Goal: Information Seeking & Learning: Learn about a topic

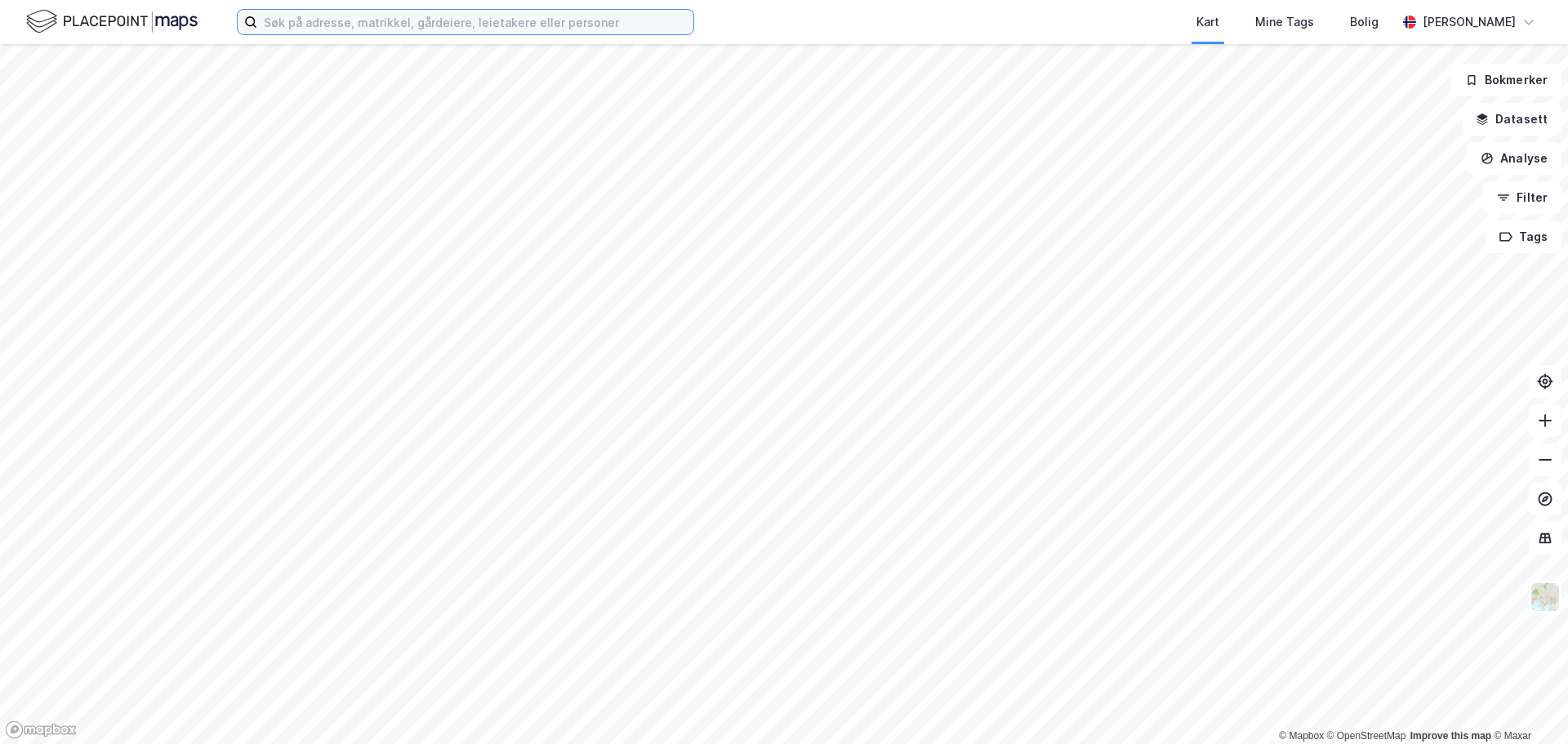
click at [306, 31] on input at bounding box center [475, 22] width 436 height 25
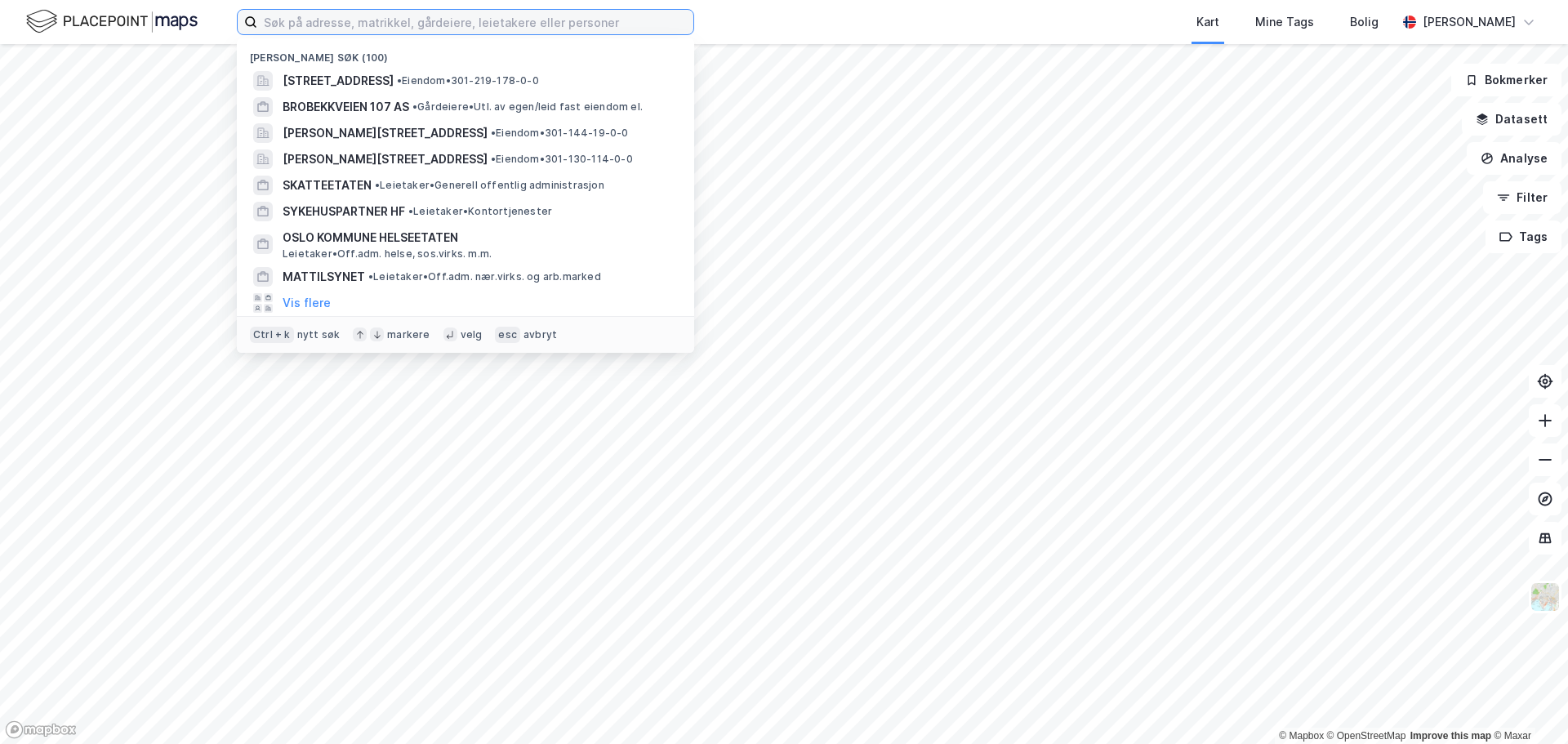
click at [307, 27] on input at bounding box center [475, 22] width 436 height 25
paste input "[STREET_ADDRESS]"
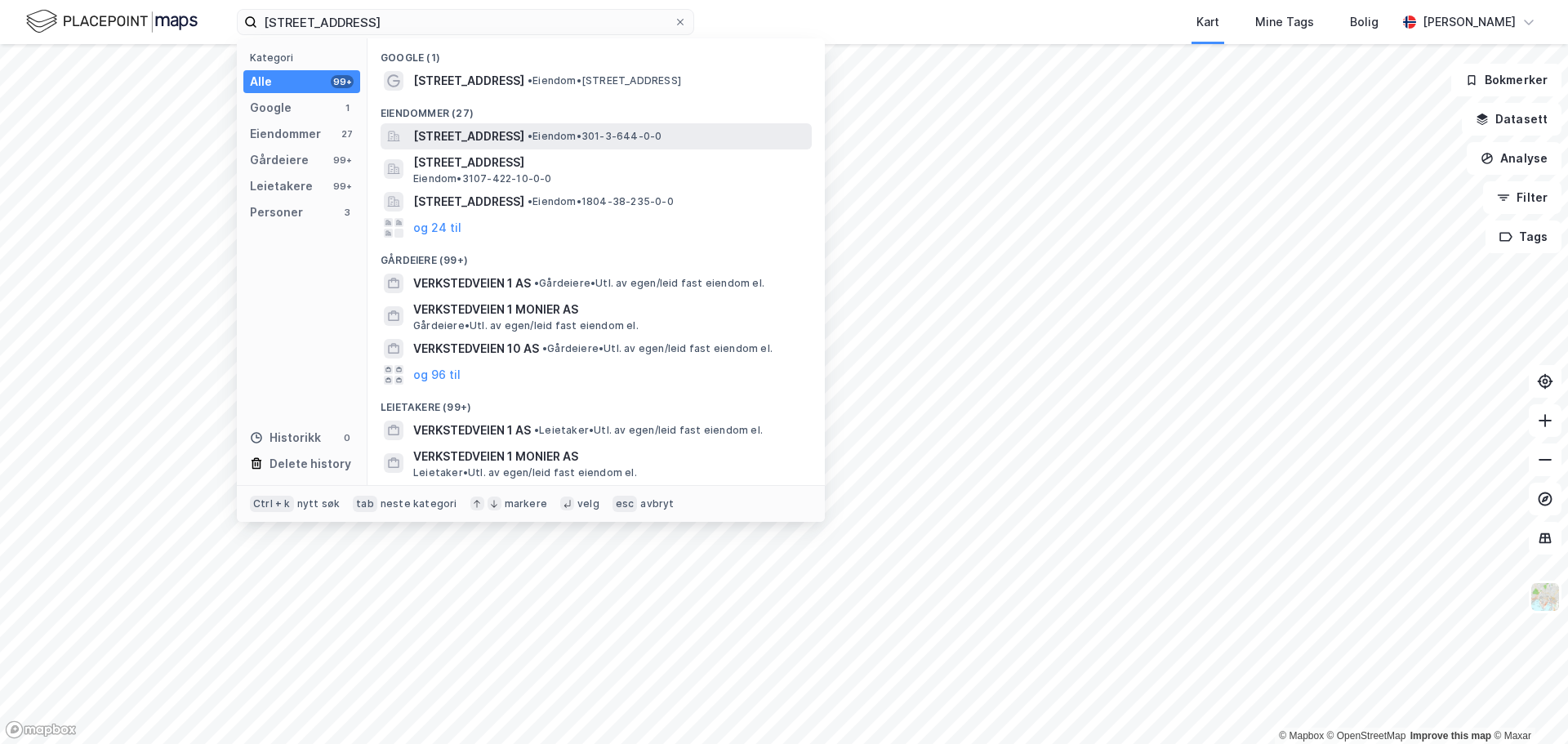
click at [458, 142] on span "[STREET_ADDRESS]" at bounding box center [469, 137] width 111 height 20
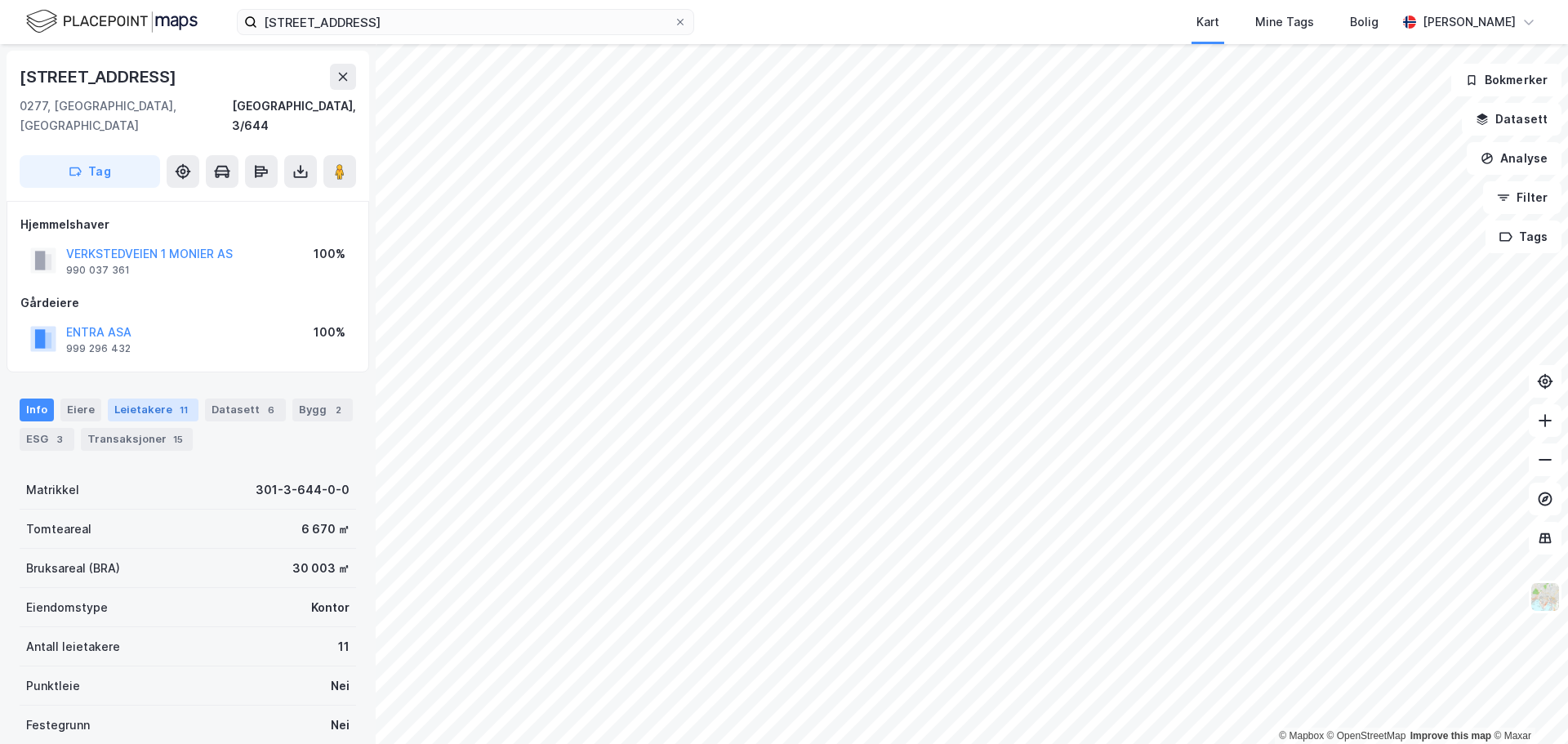
click at [175, 399] on div "Leietakere 11" at bounding box center [153, 410] width 91 height 23
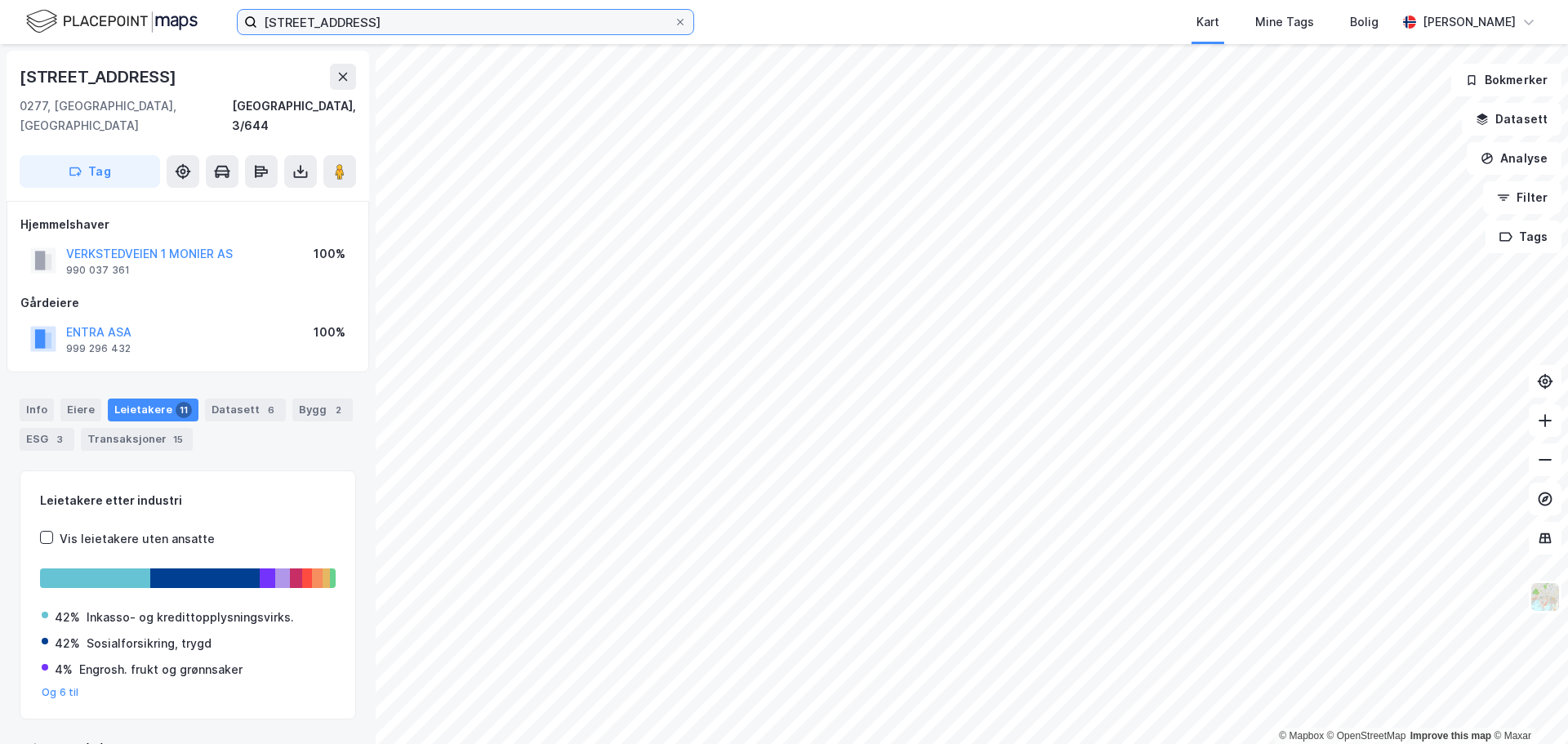
click at [386, 22] on input "[STREET_ADDRESS]" at bounding box center [465, 22] width 416 height 25
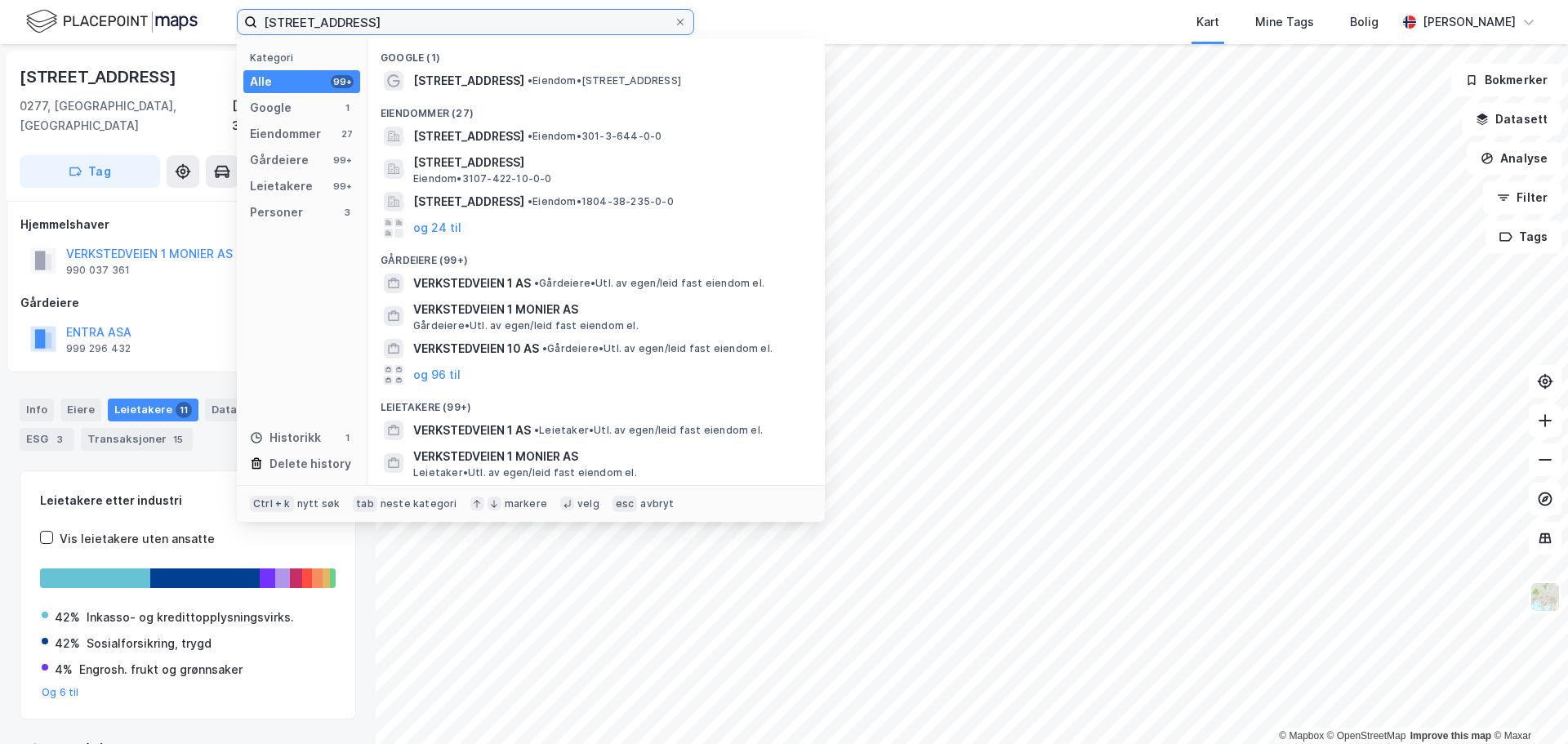
click at [386, 22] on input "[STREET_ADDRESS]" at bounding box center [465, 22] width 416 height 25
paste input "[DEMOGRAPHIC_DATA] [STREET_ADDRESS]"
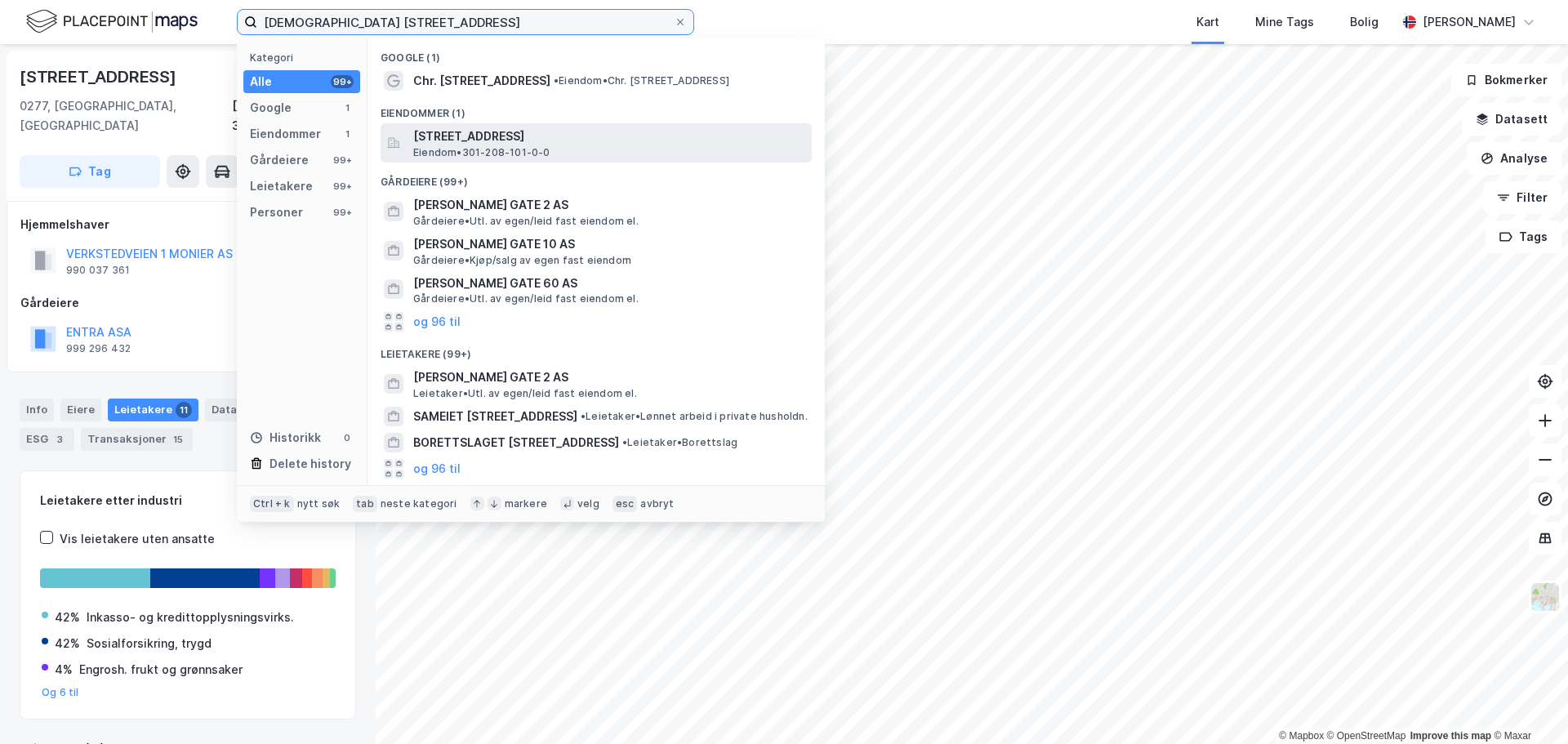
type input "[DEMOGRAPHIC_DATA] [STREET_ADDRESS]"
click at [509, 159] on span "Eiendom • 301-208-101-0-0" at bounding box center [482, 153] width 137 height 13
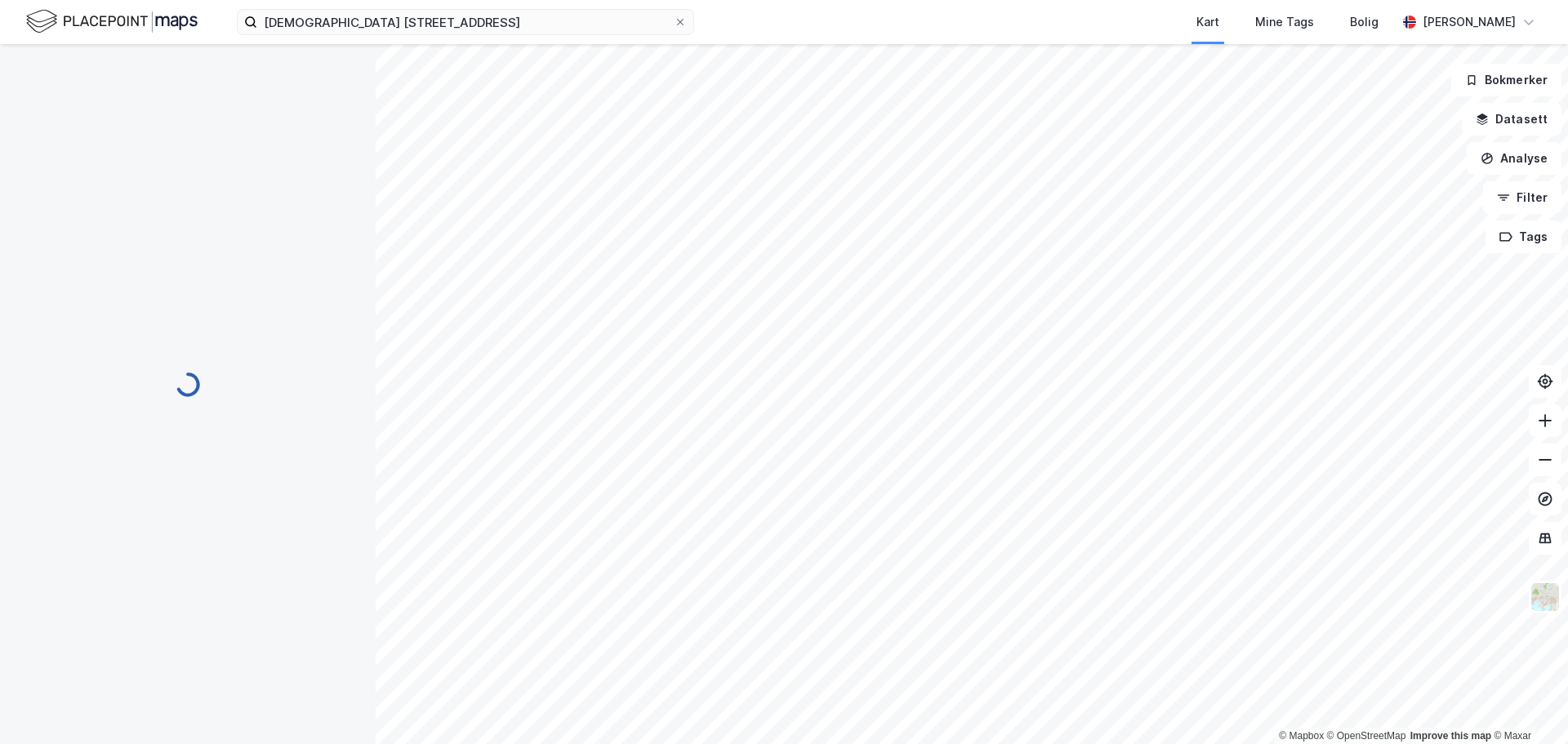
scroll to position [2, 0]
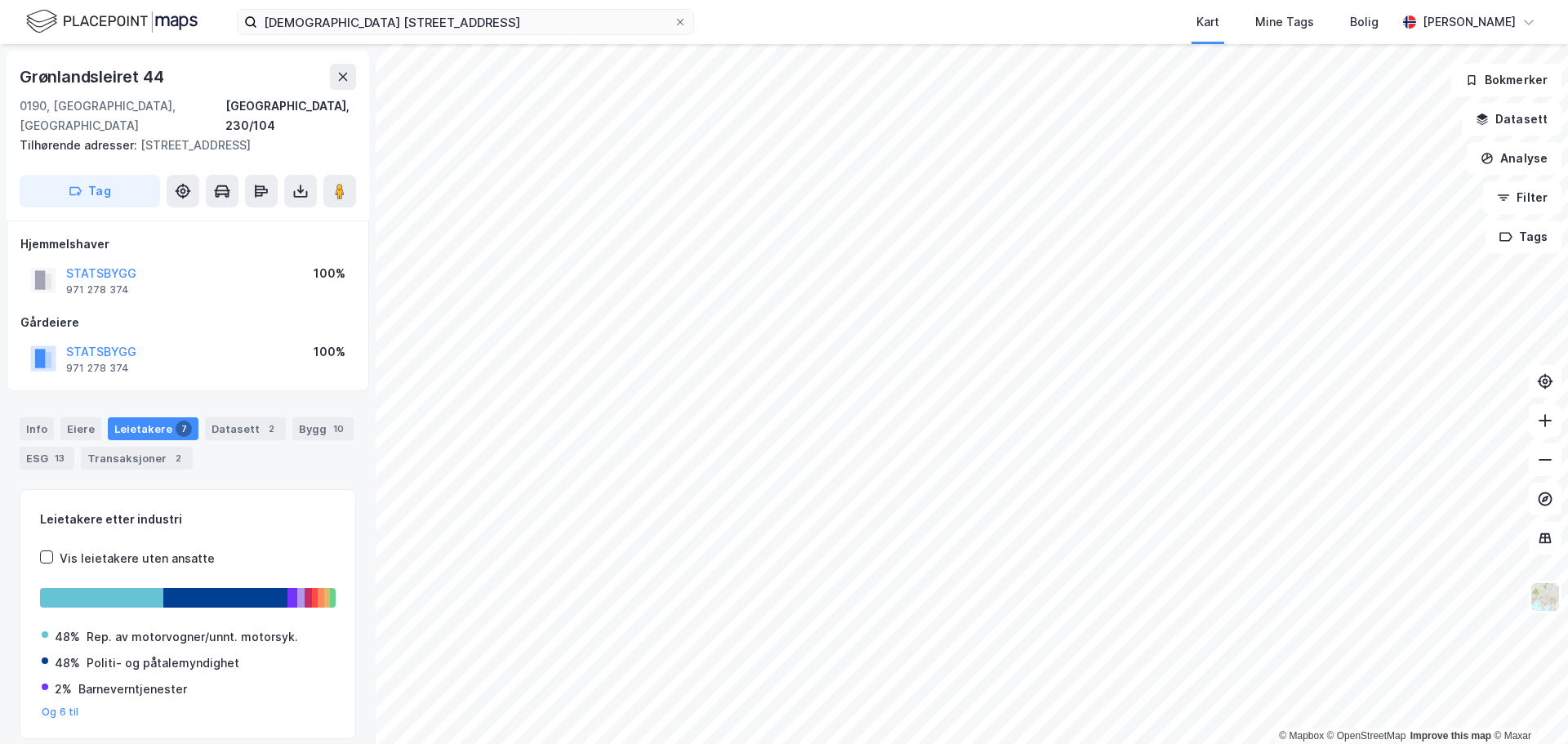
scroll to position [1, 0]
